Goal: Transaction & Acquisition: Purchase product/service

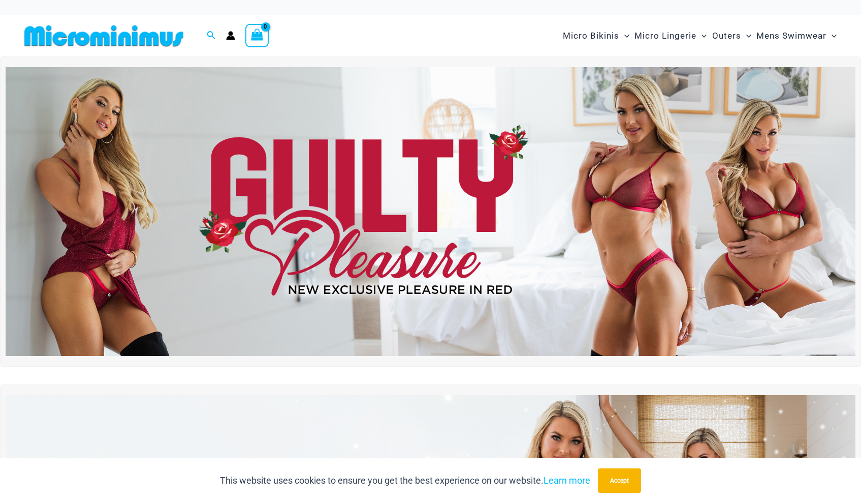
click at [692, 236] on img at bounding box center [431, 211] width 850 height 289
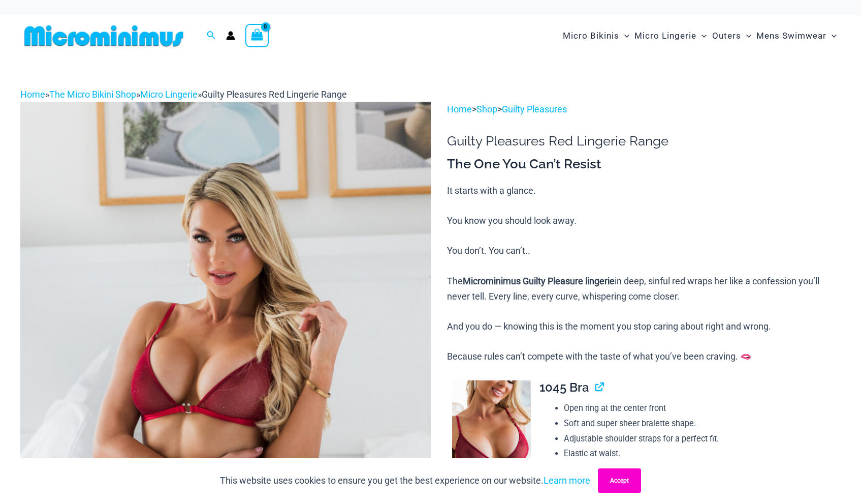
click at [629, 476] on button "Accept" at bounding box center [619, 480] width 43 height 24
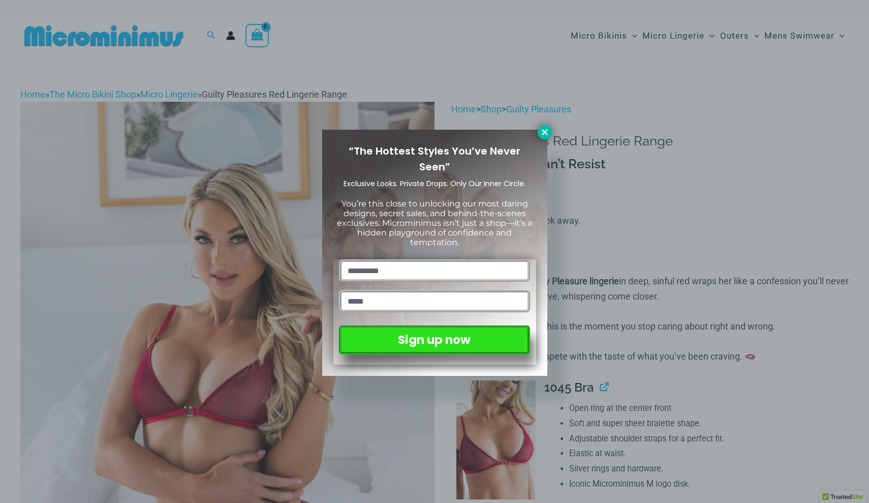
click at [545, 134] on icon at bounding box center [544, 132] width 9 height 9
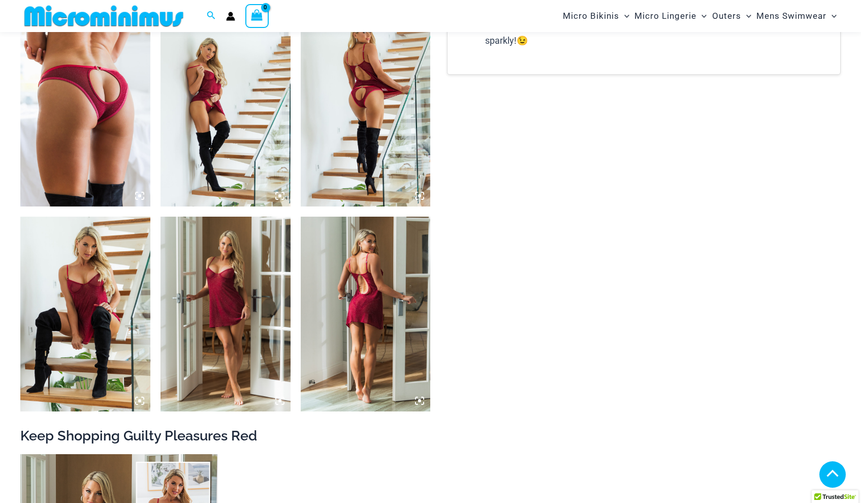
scroll to position [1383, 0]
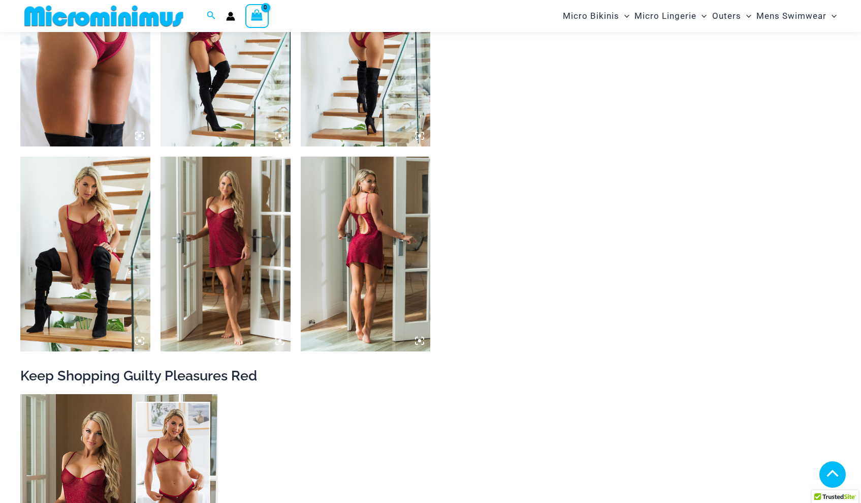
click at [137, 79] on img at bounding box center [85, 48] width 130 height 195
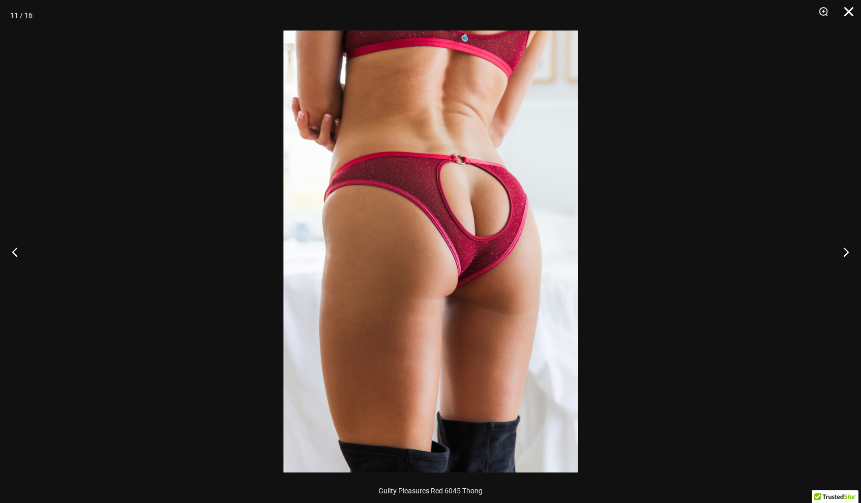
click at [849, 15] on button "Close" at bounding box center [845, 15] width 25 height 30
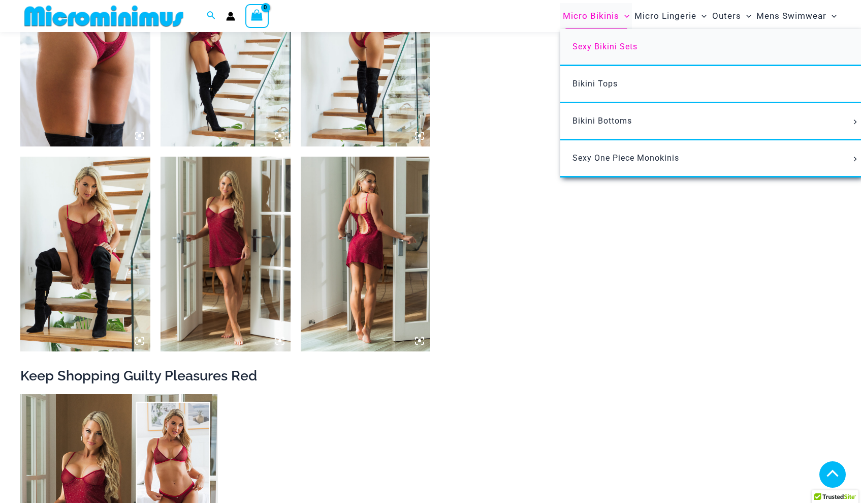
click at [592, 49] on span "Sexy Bikini Sets" at bounding box center [605, 47] width 65 height 10
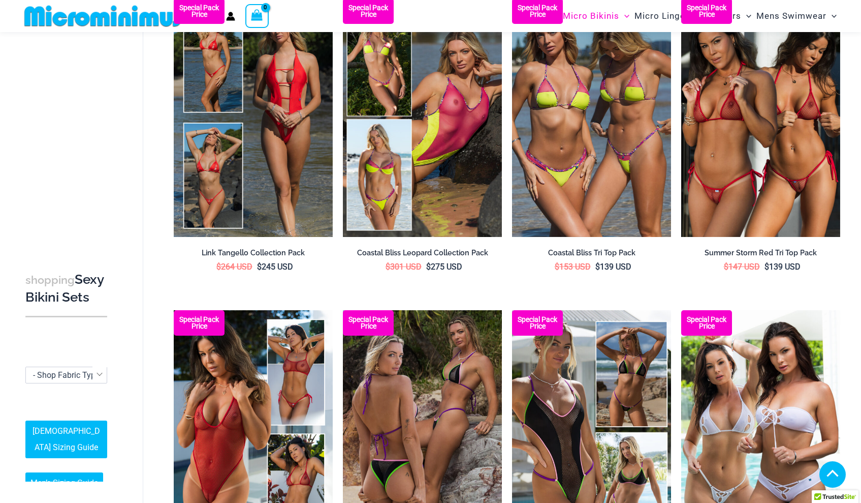
scroll to position [482, 0]
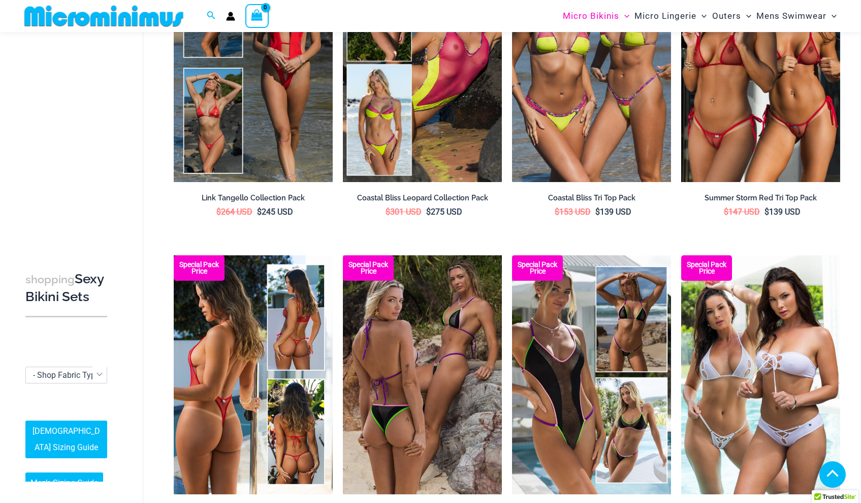
click at [279, 315] on img at bounding box center [253, 374] width 159 height 238
